Goal: Information Seeking & Learning: Learn about a topic

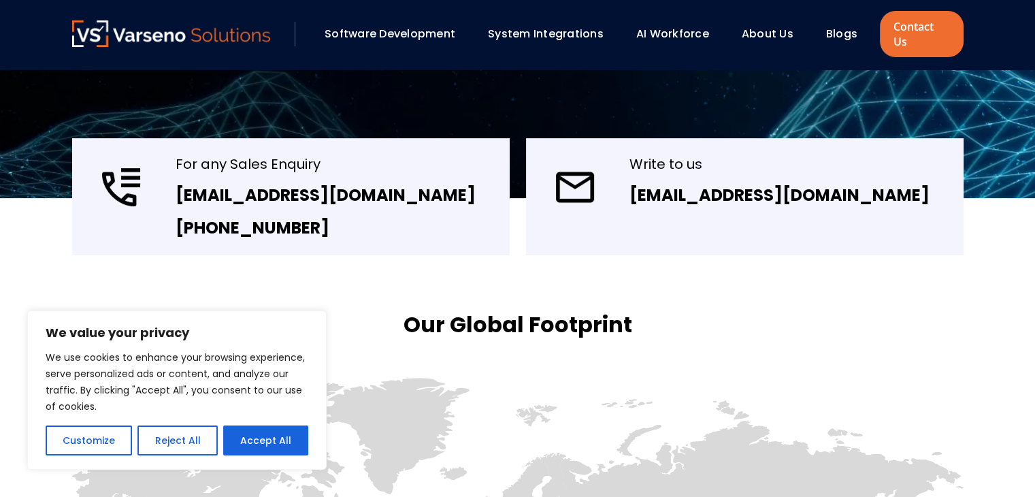
scroll to position [280, 0]
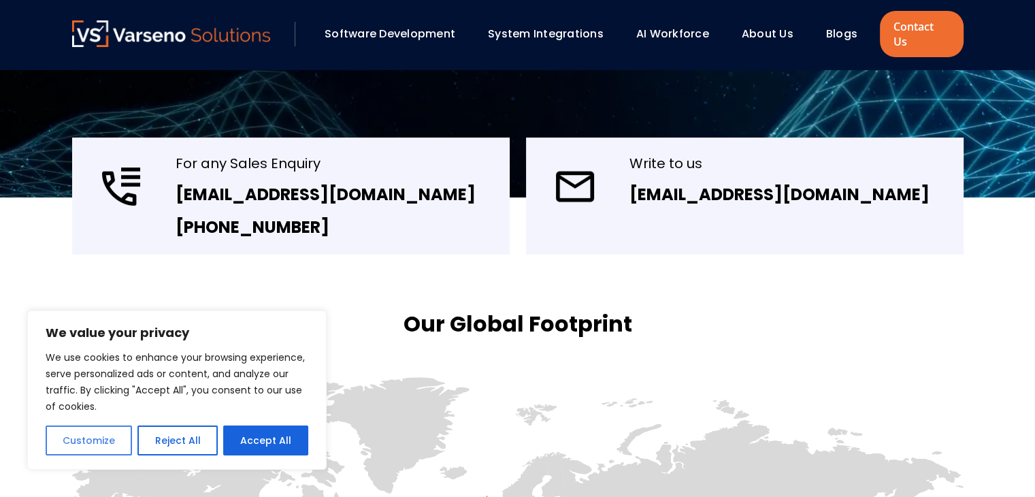
click at [97, 443] on button "Customize" at bounding box center [89, 440] width 86 height 30
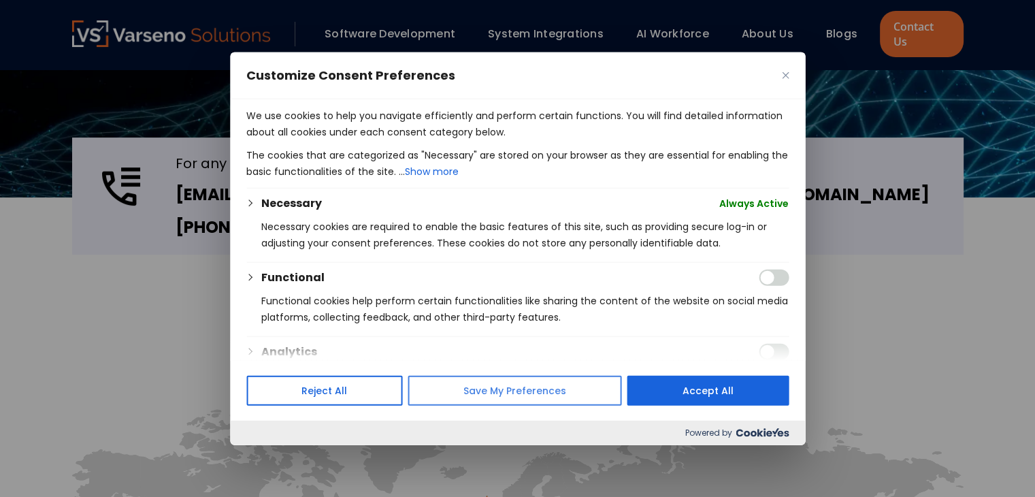
click at [472, 398] on button "Save My Preferences" at bounding box center [515, 390] width 214 height 30
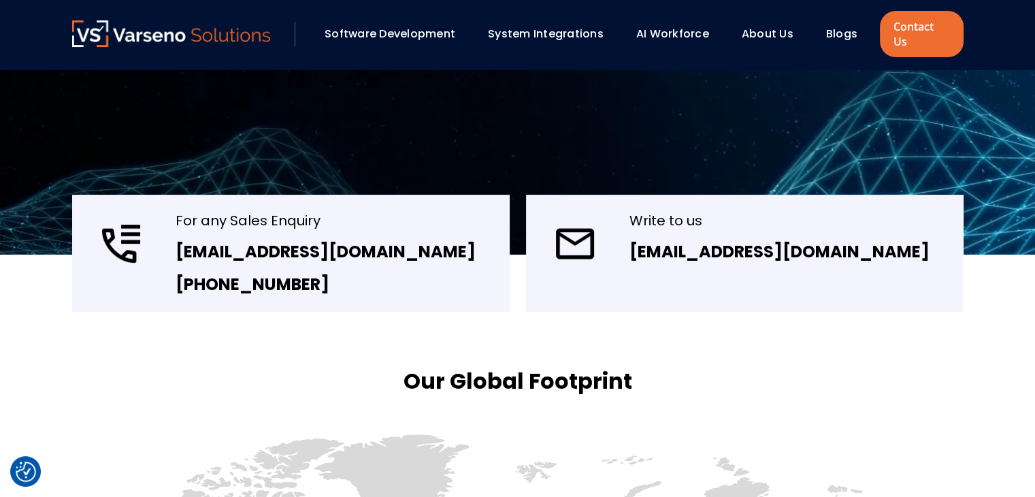
scroll to position [0, 0]
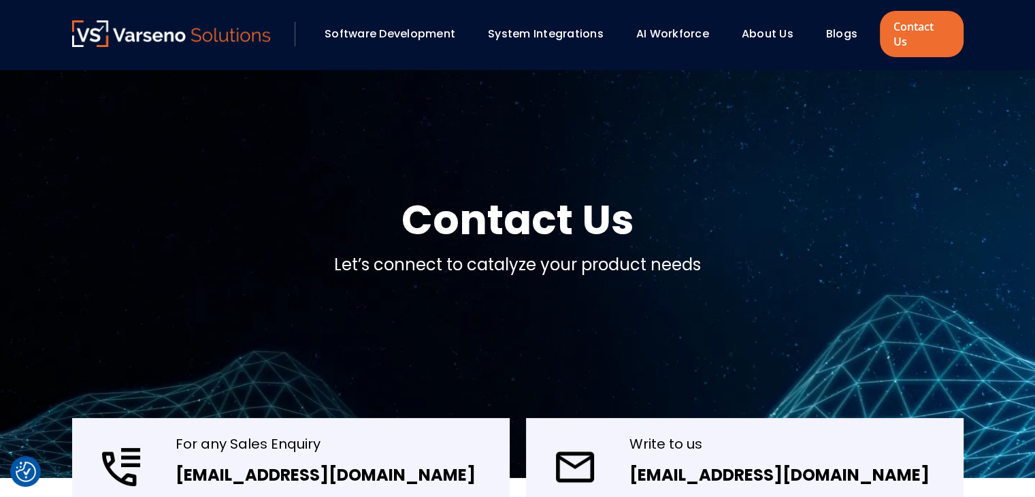
click at [383, 27] on link "Software Development" at bounding box center [390, 34] width 131 height 16
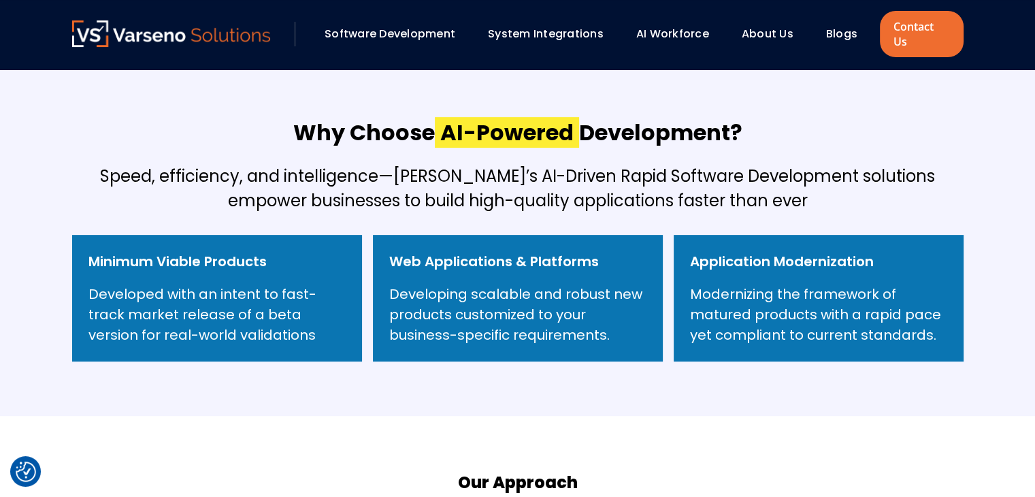
scroll to position [466, 0]
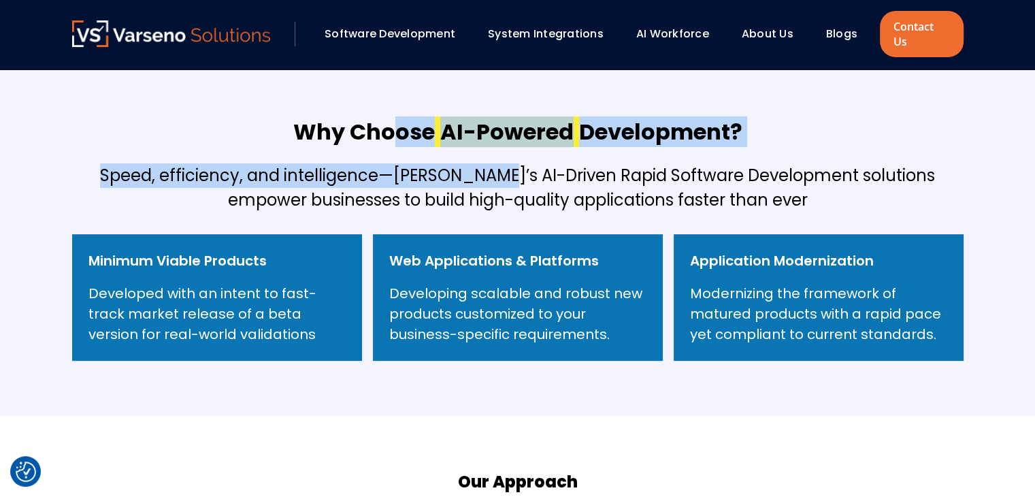
drag, startPoint x: 388, startPoint y: 120, endPoint x: 487, endPoint y: 170, distance: 111.1
click at [487, 170] on div "Why Choose AI-Powered Development? Speed, efficiency, and intelligence—Varseno’…" at bounding box center [518, 157] width 892 height 112
click at [487, 170] on h5 "Speed, efficiency, and intelligence—Varseno’s AI-Driven Rapid Software Developm…" at bounding box center [518, 187] width 892 height 49
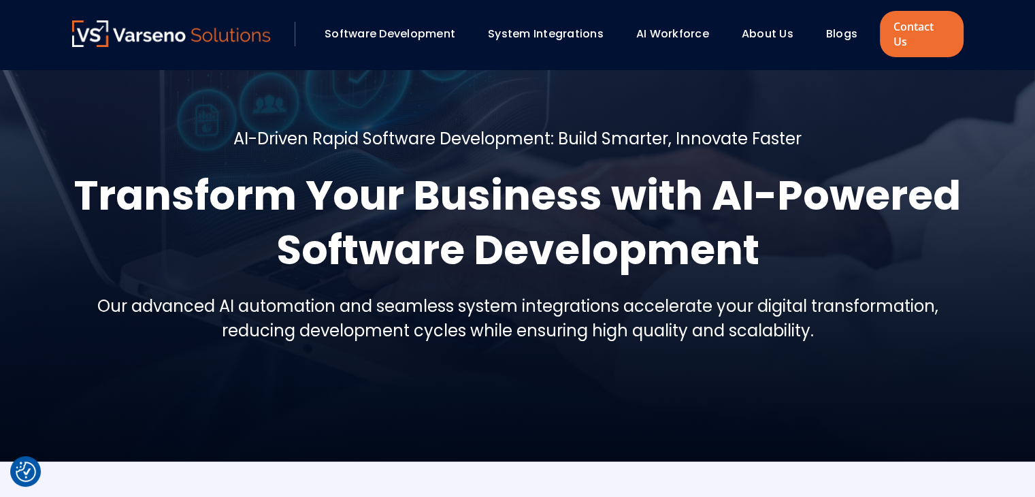
scroll to position [0, 0]
